Goal: Task Accomplishment & Management: Use online tool/utility

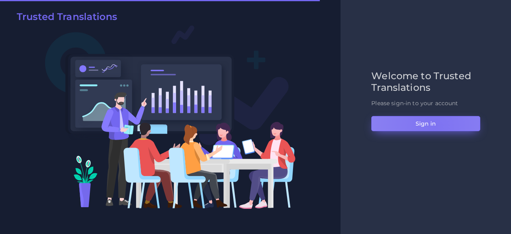
click at [436, 127] on button "Sign in" at bounding box center [426, 123] width 109 height 15
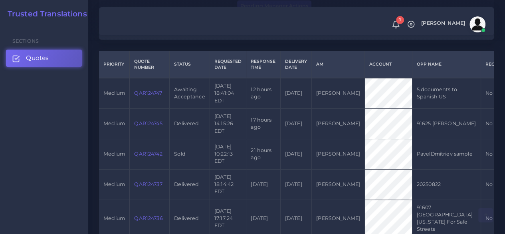
scroll to position [200, 0]
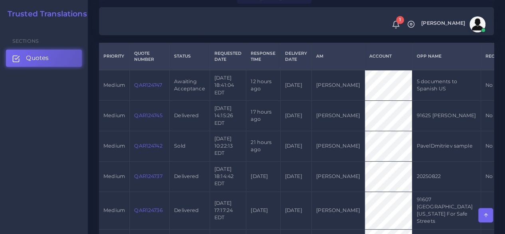
click at [154, 85] on link "QAR124747" at bounding box center [148, 85] width 28 height 6
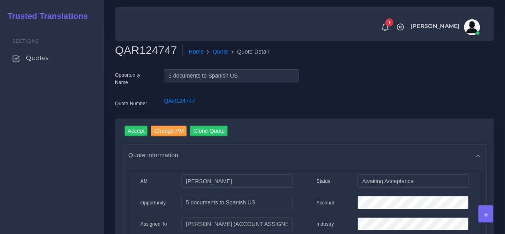
click at [144, 46] on h2 "QAR124747" at bounding box center [149, 51] width 68 height 14
copy h2 "QAR124747"
click at [136, 129] on input "Accept" at bounding box center [137, 130] width 24 height 11
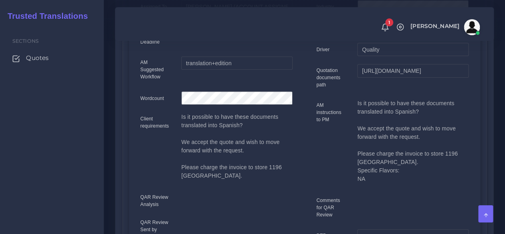
scroll to position [80, 0]
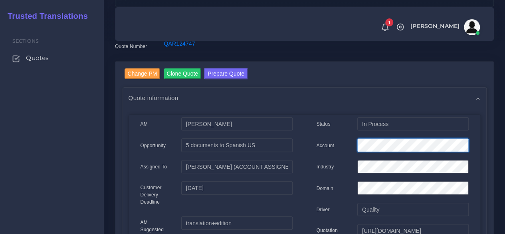
click at [318, 144] on div "Account" at bounding box center [393, 146] width 164 height 16
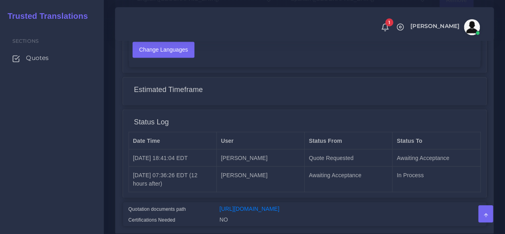
scroll to position [723, 0]
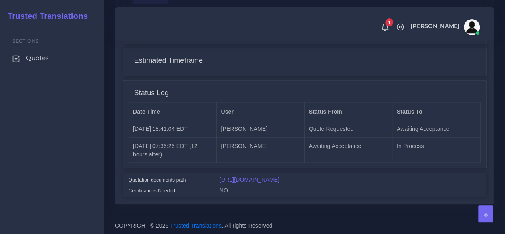
click at [249, 176] on link "[URL][DOMAIN_NAME]" at bounding box center [250, 179] width 60 height 6
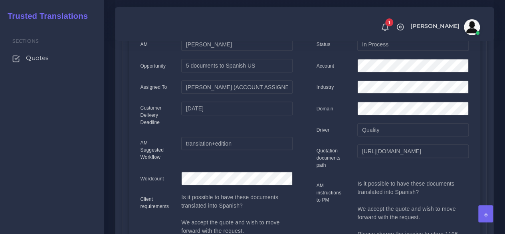
scroll to position [44, 0]
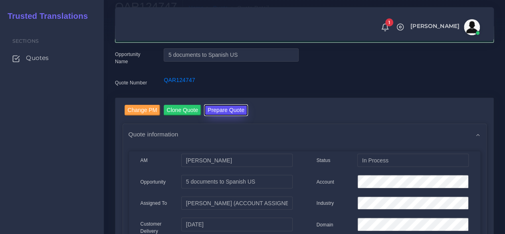
click at [221, 110] on button "Prepare Quote" at bounding box center [226, 110] width 43 height 11
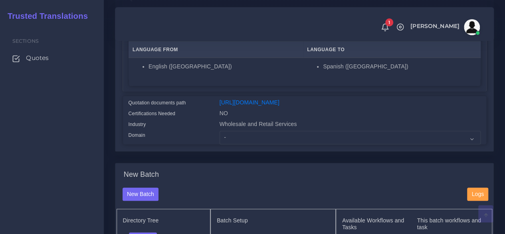
scroll to position [160, 0]
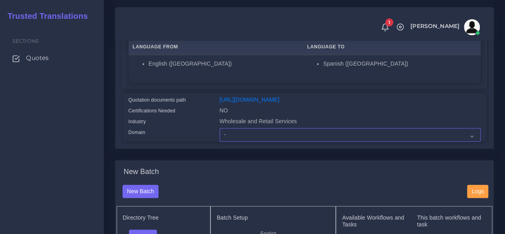
click at [234, 141] on select "- Advertising and Media Agriculture, Forestry and Fishing Architecture, Buildin…" at bounding box center [350, 135] width 261 height 14
select select "Human Resources - HR"
click at [220, 141] on select "- Advertising and Media Agriculture, Forestry and Fishing Architecture, Buildin…" at bounding box center [350, 135] width 261 height 14
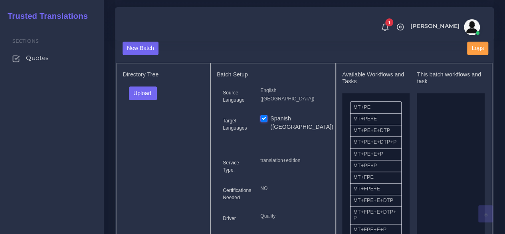
scroll to position [360, 0]
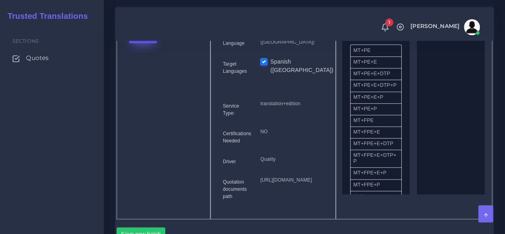
click at [152, 43] on button "Upload" at bounding box center [143, 37] width 28 height 14
click at [157, 72] on label "Files" at bounding box center [156, 67] width 55 height 10
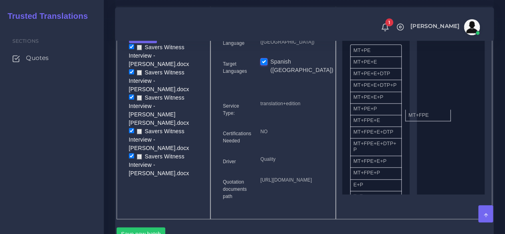
drag, startPoint x: 386, startPoint y: 142, endPoint x: 441, endPoint y: 131, distance: 56.1
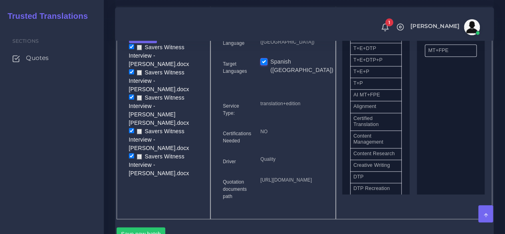
scroll to position [160, 0]
drag, startPoint x: 380, startPoint y: 197, endPoint x: 430, endPoint y: 170, distance: 56.2
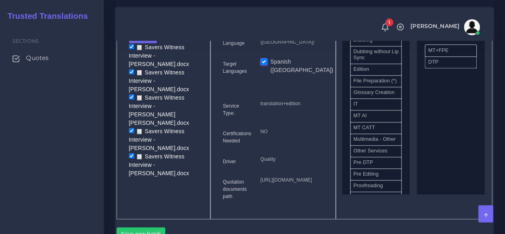
scroll to position [360, 0]
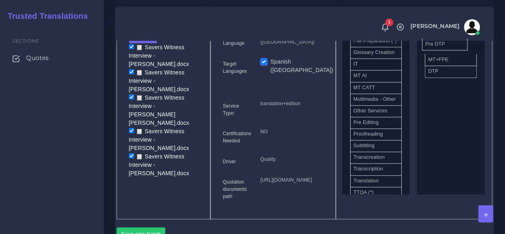
drag, startPoint x: 370, startPoint y: 170, endPoint x: 442, endPoint y: 60, distance: 131.3
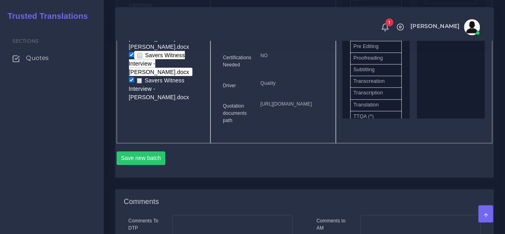
scroll to position [559, 0]
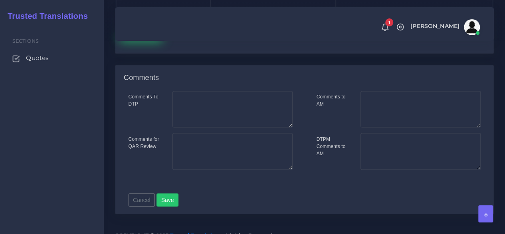
click at [134, 41] on button "Save new batch" at bounding box center [141, 34] width 49 height 14
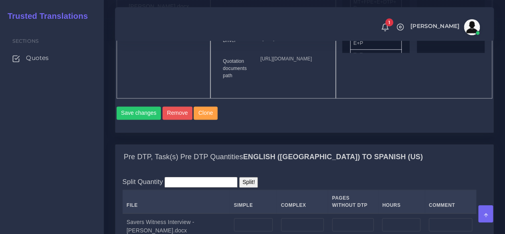
scroll to position [639, 0]
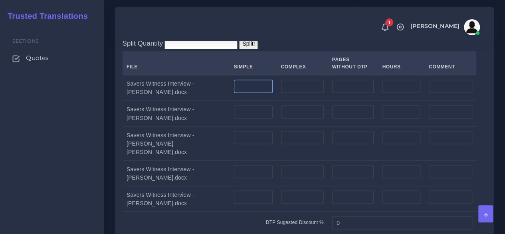
click at [235, 93] on input "number" at bounding box center [253, 87] width 39 height 14
type input "6"
click at [241, 119] on input "number" at bounding box center [253, 112] width 39 height 14
type input "4"
click at [234, 144] on input "number" at bounding box center [253, 138] width 39 height 14
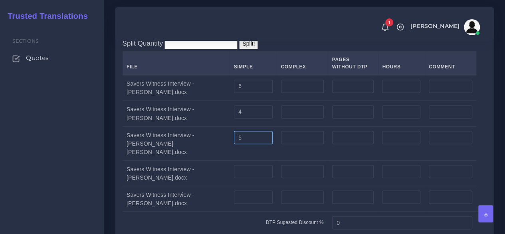
type input "5"
click at [234, 178] on input "number" at bounding box center [253, 172] width 39 height 14
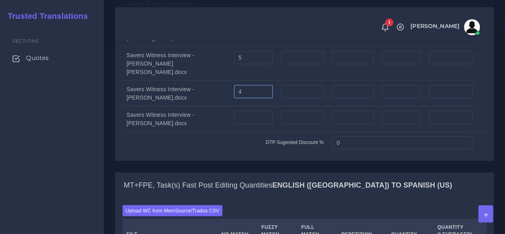
type input "4"
click at [234, 124] on input "number" at bounding box center [253, 117] width 39 height 14
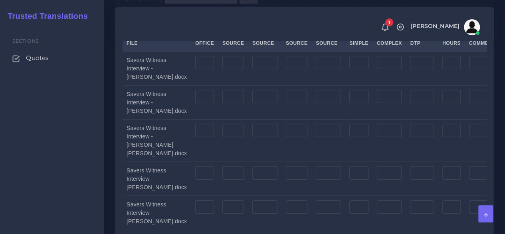
scroll to position [1159, 0]
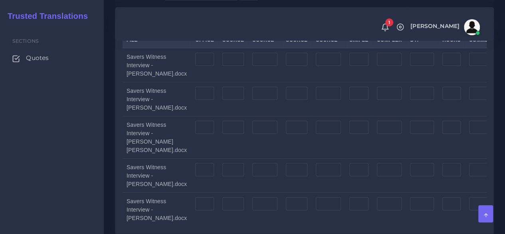
type input "5"
click at [195, 66] on input "number" at bounding box center [204, 60] width 19 height 14
type input "6"
click at [195, 100] on input "number" at bounding box center [204, 94] width 19 height 14
type input "4"
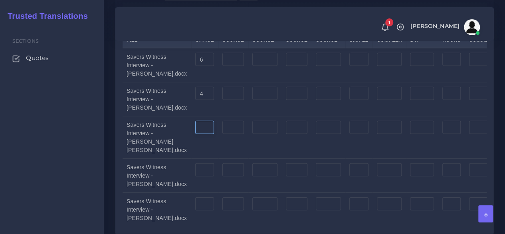
click at [195, 134] on input "number" at bounding box center [204, 128] width 19 height 14
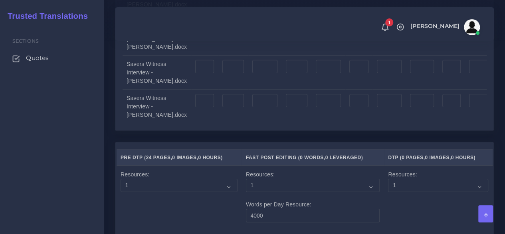
scroll to position [1279, 0]
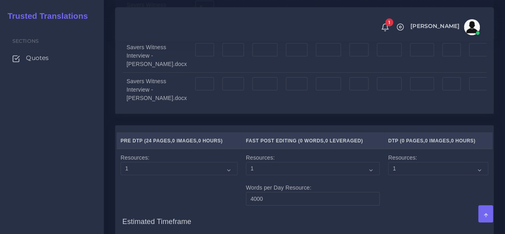
type input "5"
click at [195, 57] on input "number" at bounding box center [204, 50] width 19 height 14
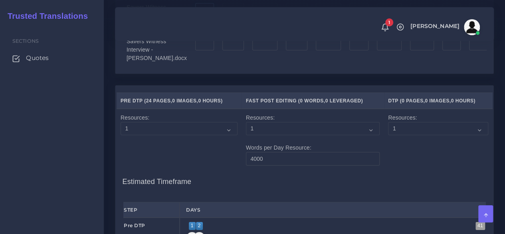
type input "4"
click at [195, 51] on input "number" at bounding box center [204, 44] width 19 height 14
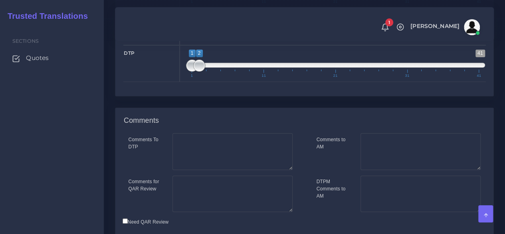
scroll to position [1750, 0]
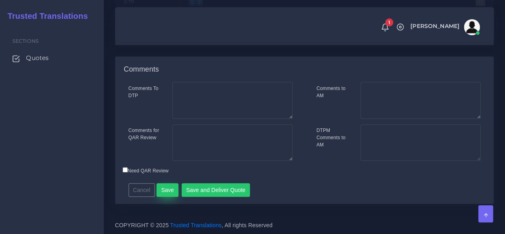
type input "5"
click at [170, 187] on button "Save" at bounding box center [168, 190] width 22 height 14
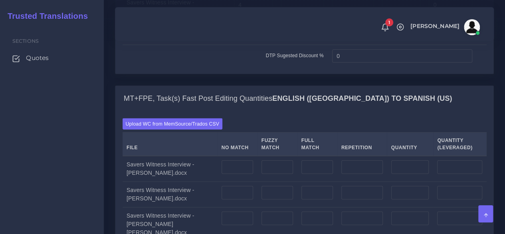
scroll to position [919, 0]
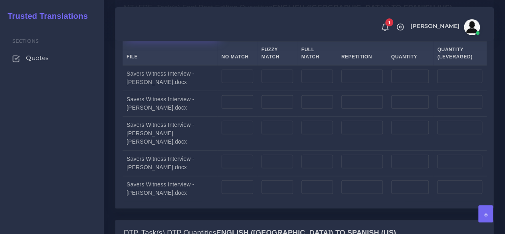
click at [156, 38] on label "Upload WC from MemSource/Trados CSV" at bounding box center [173, 33] width 100 height 11
click at [0, 0] on input "Upload WC from MemSource/Trados CSV" at bounding box center [0, 0] width 0 height 0
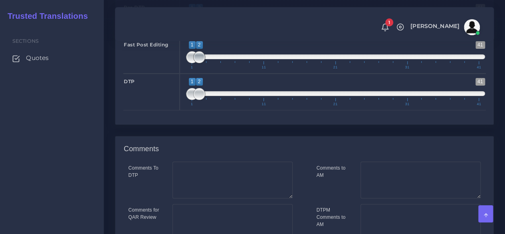
scroll to position [1598, 0]
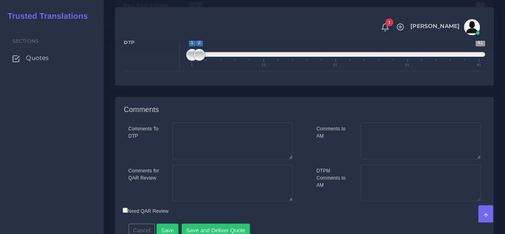
type input "1;1"
drag, startPoint x: 197, startPoint y: 119, endPoint x: 177, endPoint y: 121, distance: 19.7
type input "1;1"
drag, startPoint x: 195, startPoint y: 155, endPoint x: 186, endPoint y: 159, distance: 10.1
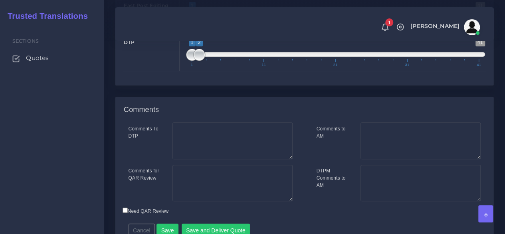
click at [186, 30] on span "1 41 1 1 1 — 1 1 11 21 31 41" at bounding box center [335, 16] width 299 height 28
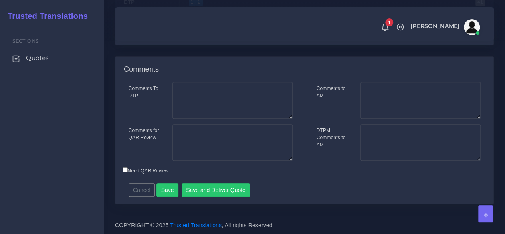
scroll to position [1773, 0]
click at [221, 189] on button "Save and Deliver Quote" at bounding box center [216, 190] width 69 height 14
